Goal: Find contact information: Find contact information

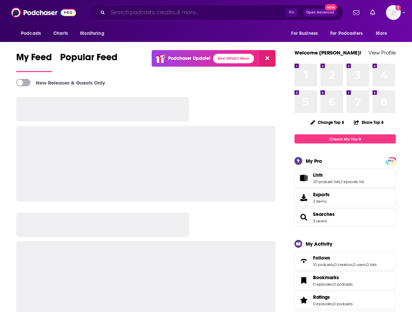
click at [167, 16] on input "Search podcasts, credits, & more..." at bounding box center [197, 12] width 178 height 11
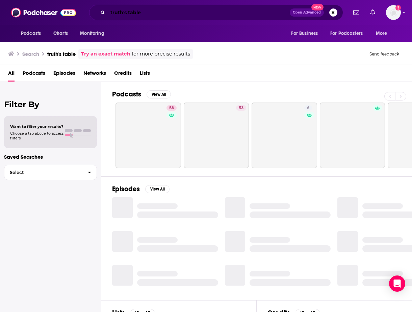
click at [147, 11] on input "truth's table" at bounding box center [199, 12] width 182 height 11
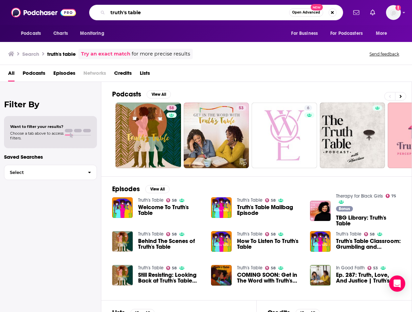
drag, startPoint x: 151, startPoint y: 12, endPoint x: 98, endPoint y: 12, distance: 52.7
click at [98, 12] on div "truth's table Open Advanced New" at bounding box center [216, 13] width 254 height 16
type input "[PERSON_NAME]"
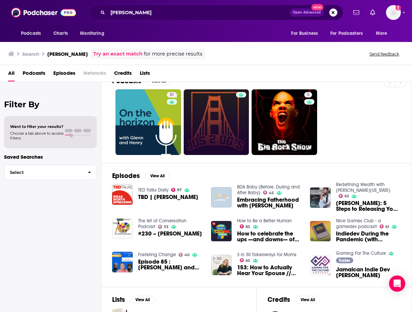
scroll to position [13, 0]
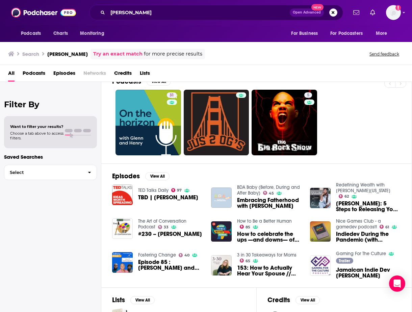
click at [347, 190] on link "Redefining Wealth with [PERSON_NAME][US_STATE]" at bounding box center [363, 187] width 54 height 11
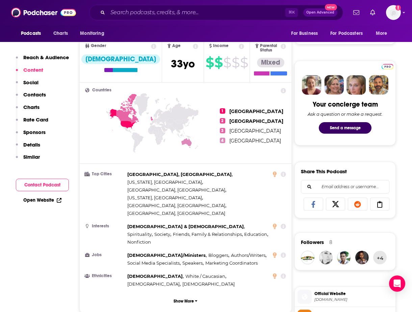
scroll to position [21, 0]
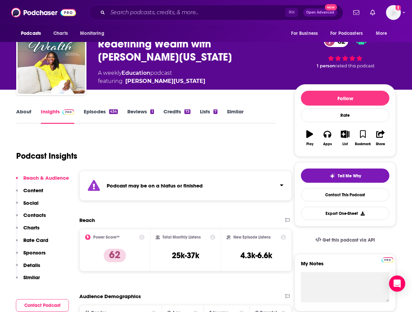
click at [91, 110] on link "Episodes 434" at bounding box center [101, 116] width 34 height 16
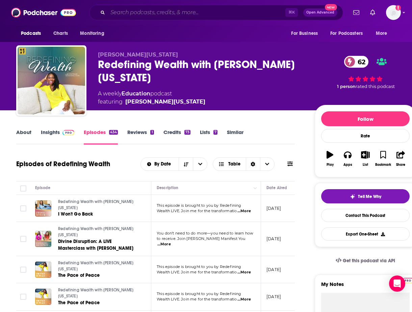
click at [169, 15] on input "Search podcasts, credits, & more..." at bounding box center [197, 12] width 178 height 11
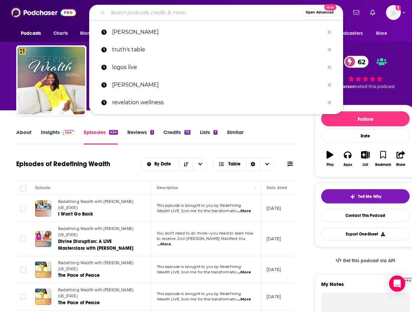
paste input "Beleaf In Fatherhood"
type input "Beleaf In Fatherhood"
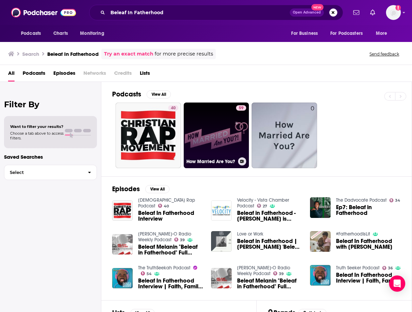
click at [230, 147] on link "59 How Married Are You?" at bounding box center [217, 135] width 66 height 66
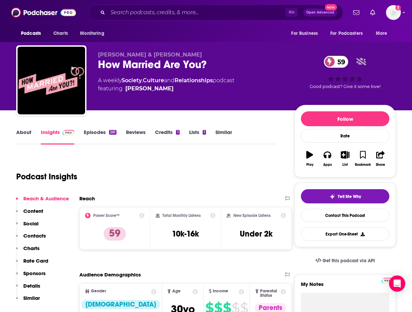
click at [92, 135] on link "Episodes 261" at bounding box center [100, 137] width 33 height 16
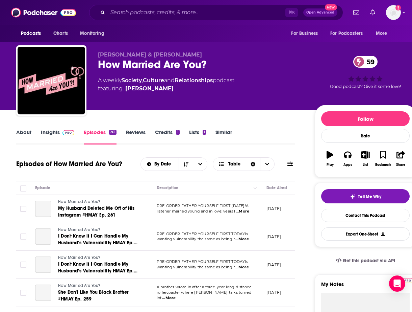
click at [46, 131] on link "Insights" at bounding box center [57, 137] width 33 height 16
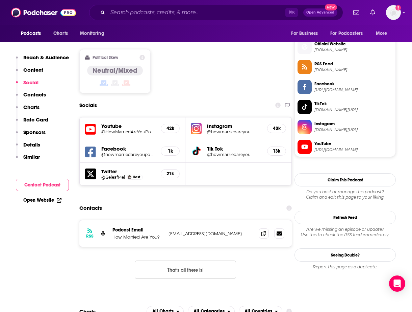
scroll to position [538, 0]
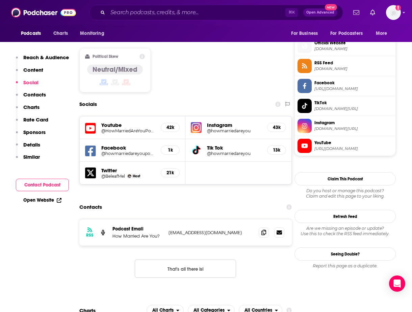
drag, startPoint x: 251, startPoint y: 192, endPoint x: 168, endPoint y: 193, distance: 82.8
click at [168, 219] on div "RSS Podcast Email How Married Are You? [EMAIL_ADDRESS][DOMAIN_NAME] [EMAIL_ADDR…" at bounding box center [185, 232] width 213 height 26
copy p "[EMAIL_ADDRESS][DOMAIN_NAME]"
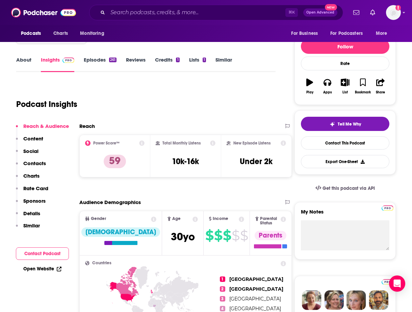
scroll to position [0, 0]
